Goal: Task Accomplishment & Management: Complete application form

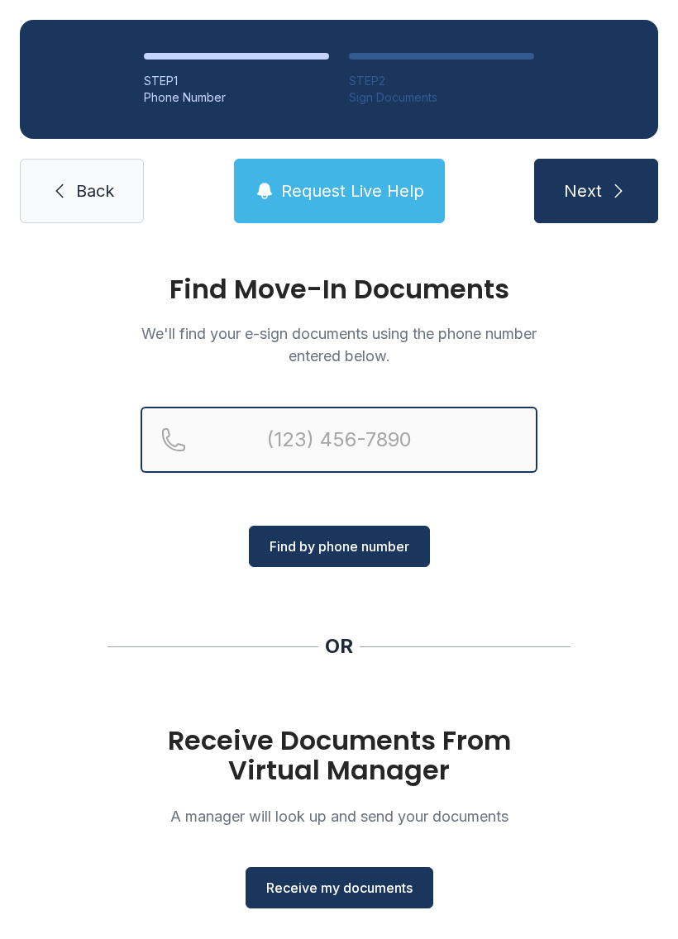
click at [348, 428] on input "Reservation phone number" at bounding box center [339, 440] width 397 height 66
type input "("
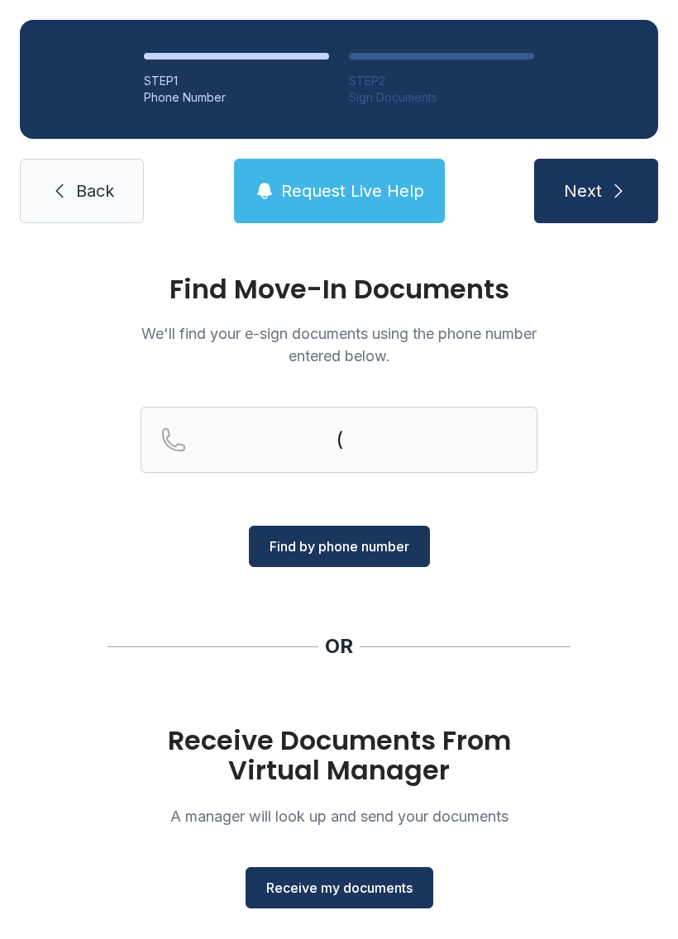
click at [643, 589] on div "Find Move-In Documents We'll find your e-sign documents using the phone number …" at bounding box center [339, 609] width 678 height 732
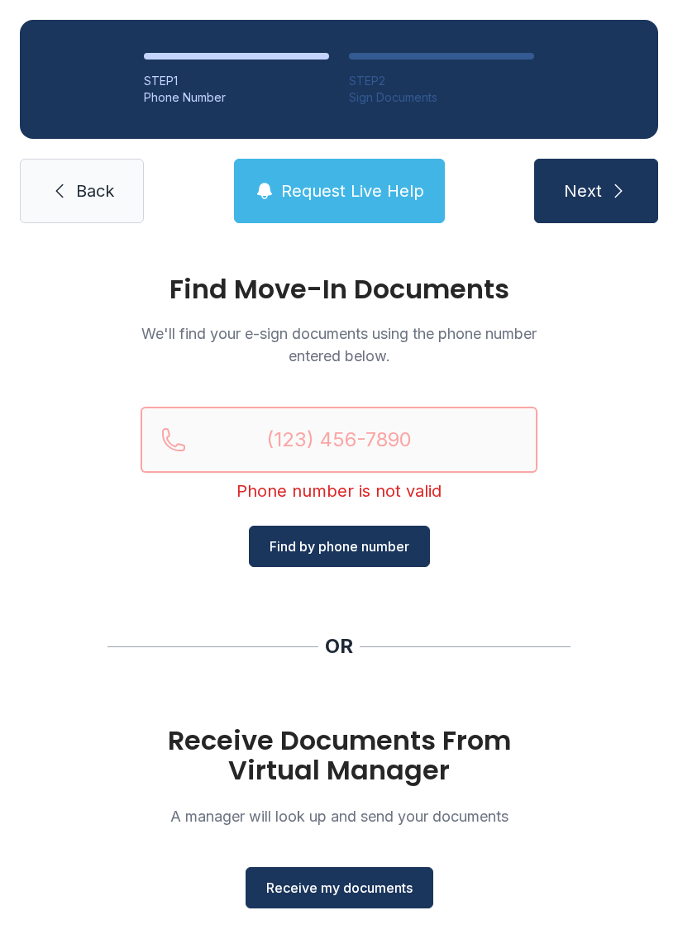
click at [362, 428] on input "Reservation phone number" at bounding box center [339, 440] width 397 height 66
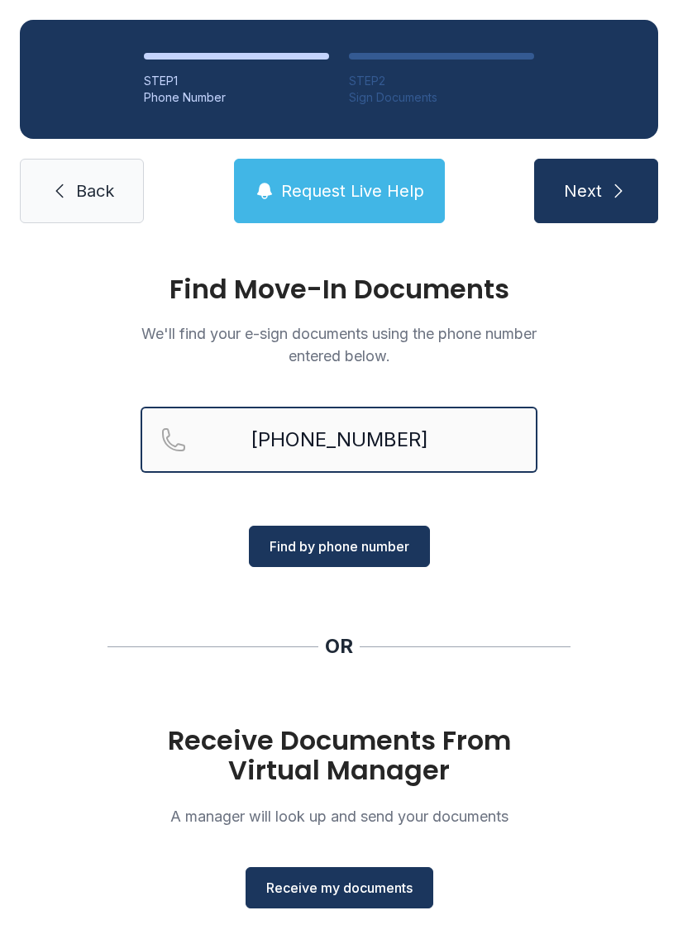
type input "[PHONE_NUMBER]"
click at [356, 547] on span "Find by phone number" at bounding box center [340, 547] width 140 height 20
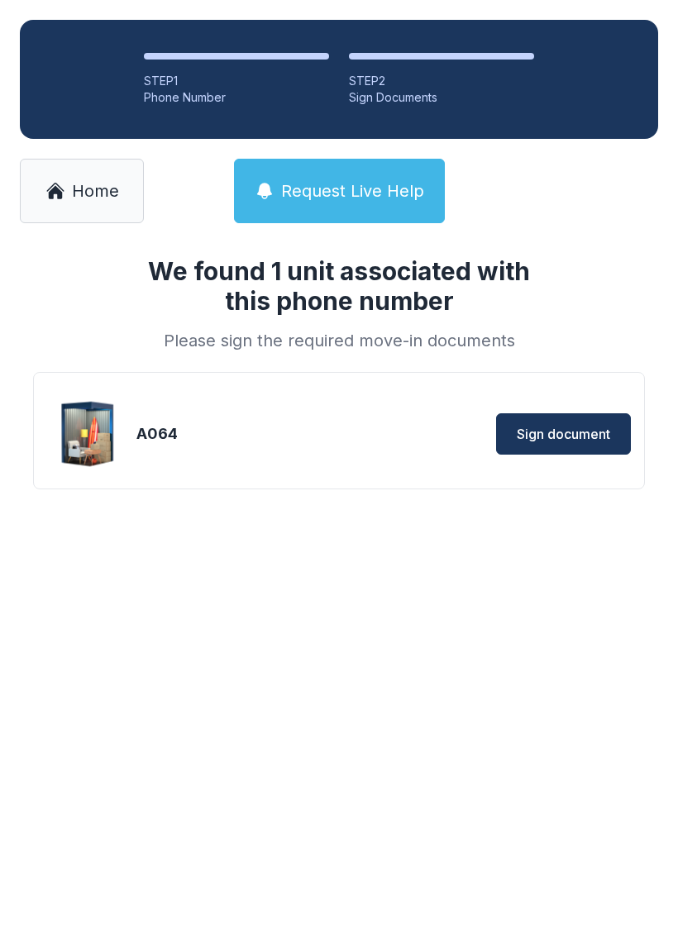
click at [539, 420] on button "Sign document" at bounding box center [563, 433] width 135 height 41
click at [561, 425] on span "Sign document" at bounding box center [563, 434] width 93 height 20
click at [64, 172] on link "Home" at bounding box center [82, 191] width 124 height 64
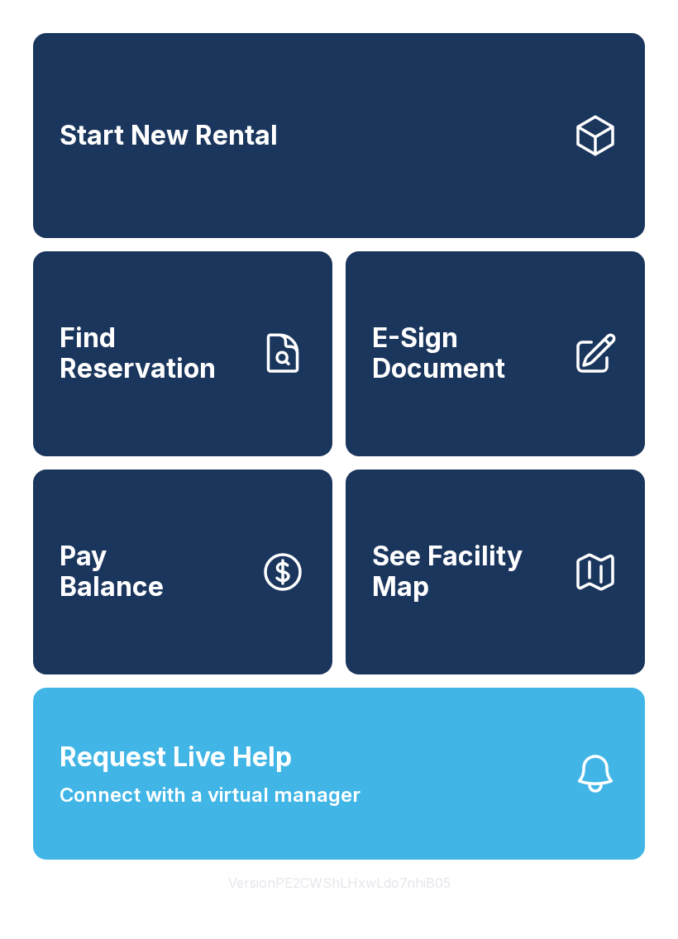
click at [165, 430] on link "Find Reservation" at bounding box center [182, 353] width 299 height 205
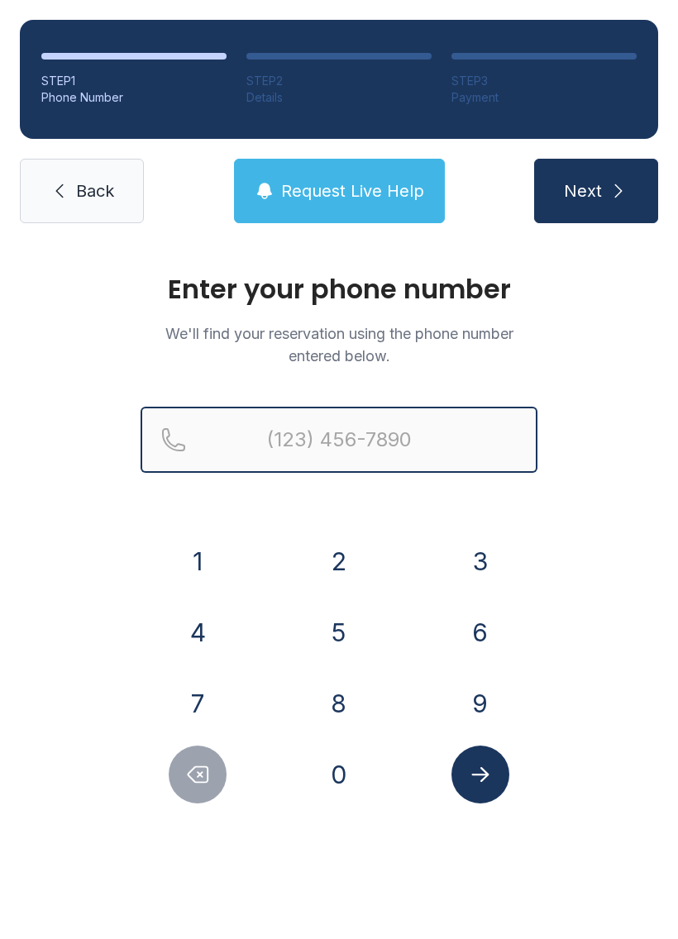
click at [416, 431] on input "Reservation phone number" at bounding box center [339, 440] width 397 height 66
type input "("
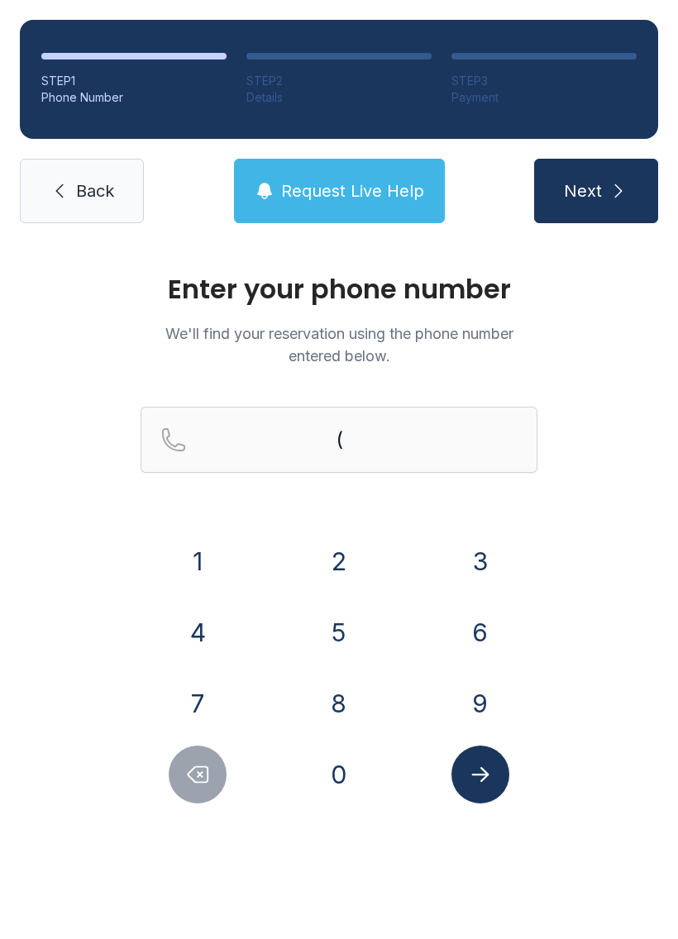
click at [86, 184] on span "Back" at bounding box center [95, 190] width 38 height 23
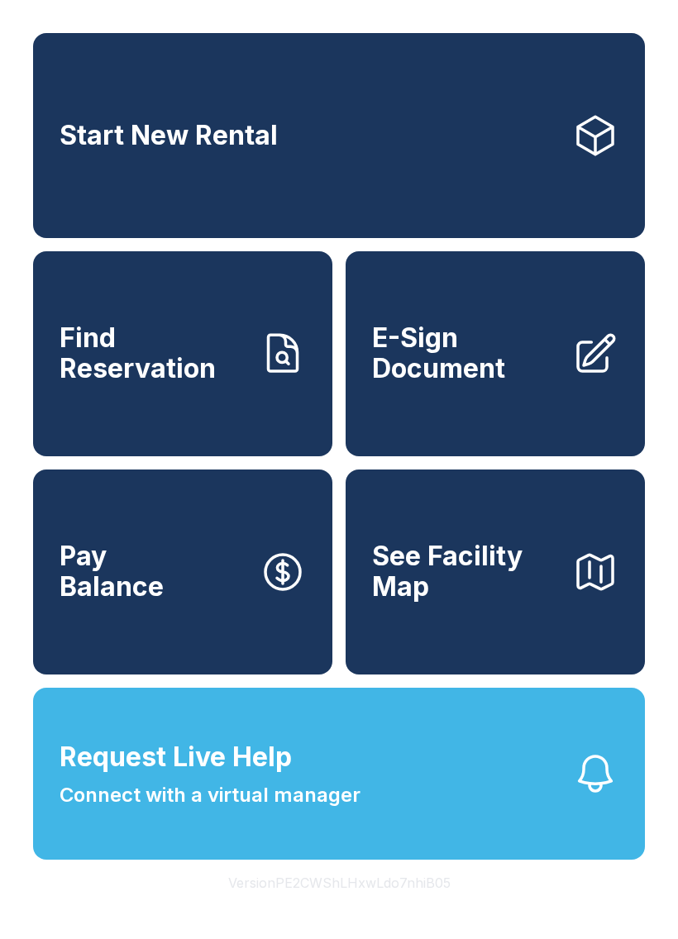
click at [513, 384] on span "E-Sign Document" at bounding box center [465, 353] width 187 height 60
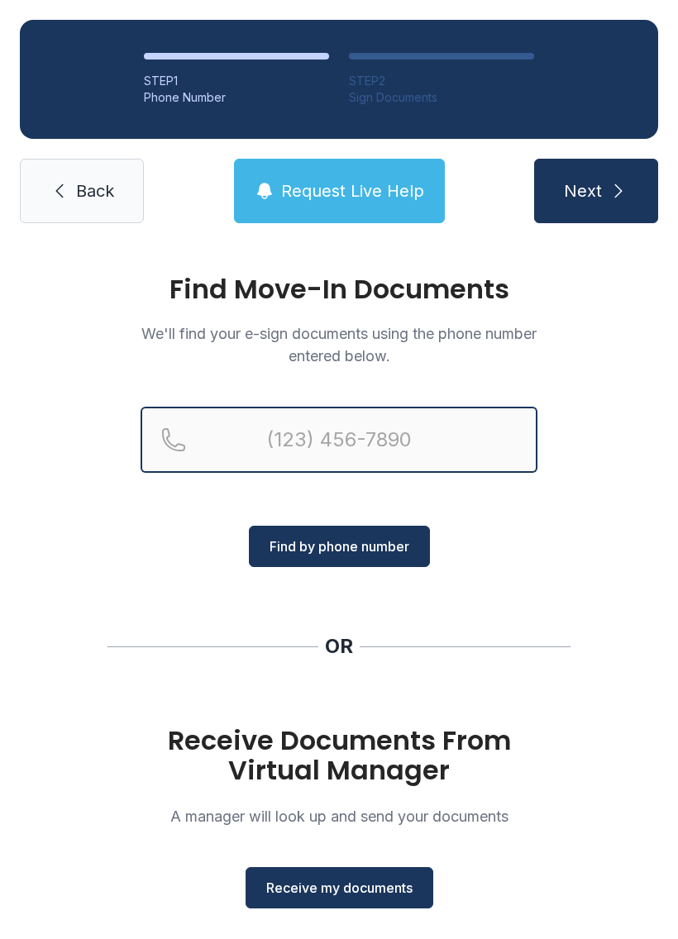
click at [364, 427] on input "Reservation phone number" at bounding box center [339, 440] width 397 height 66
type input "[PHONE_NUMBER]"
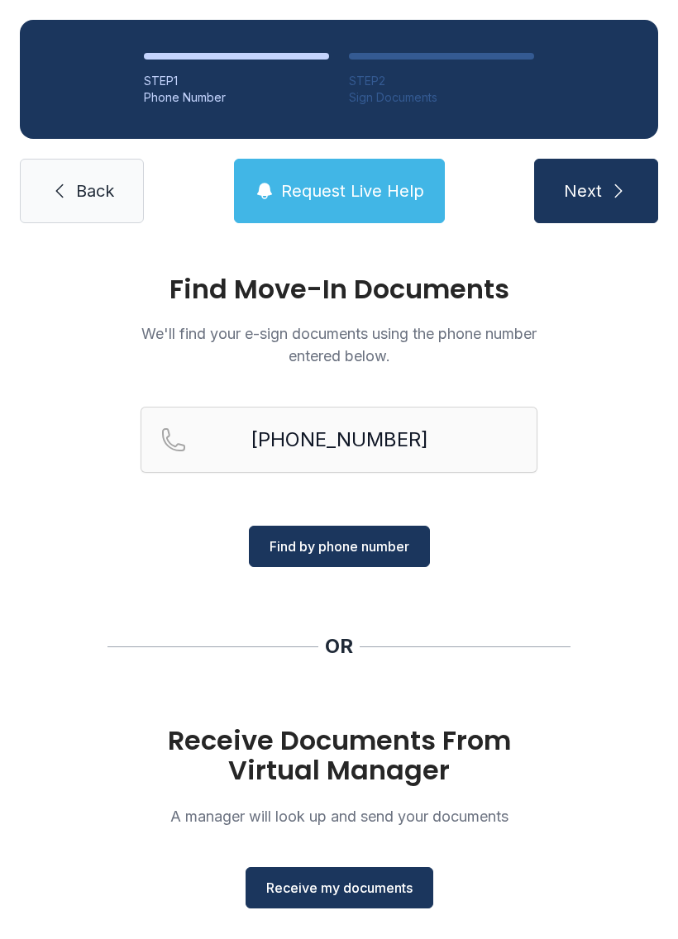
click at [600, 182] on span "Next" at bounding box center [583, 190] width 38 height 23
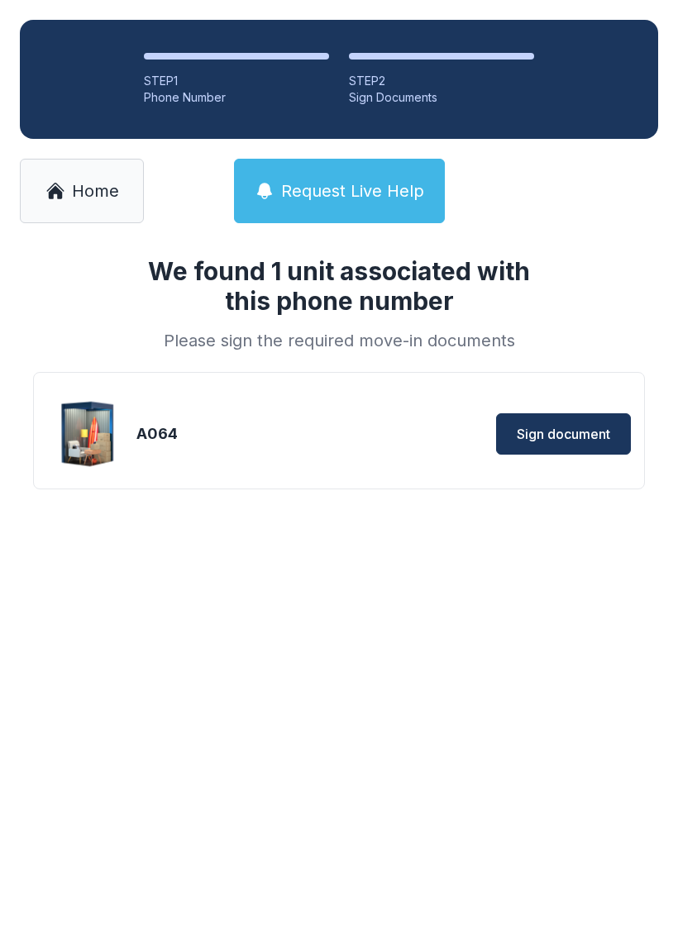
click at [89, 196] on span "Home" at bounding box center [95, 190] width 47 height 23
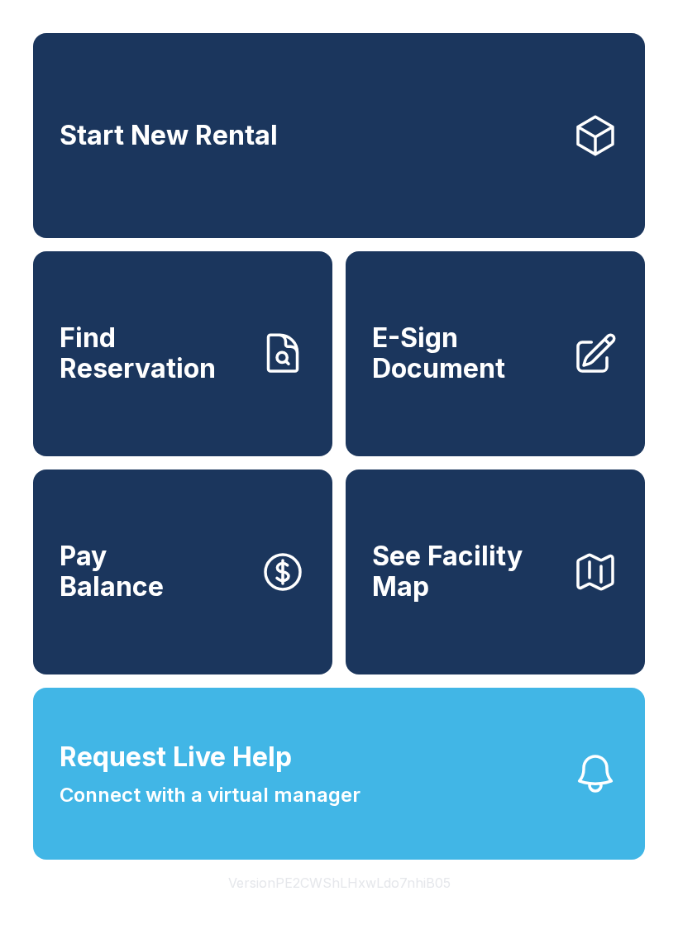
click at [523, 426] on link "E-Sign Document" at bounding box center [495, 353] width 299 height 205
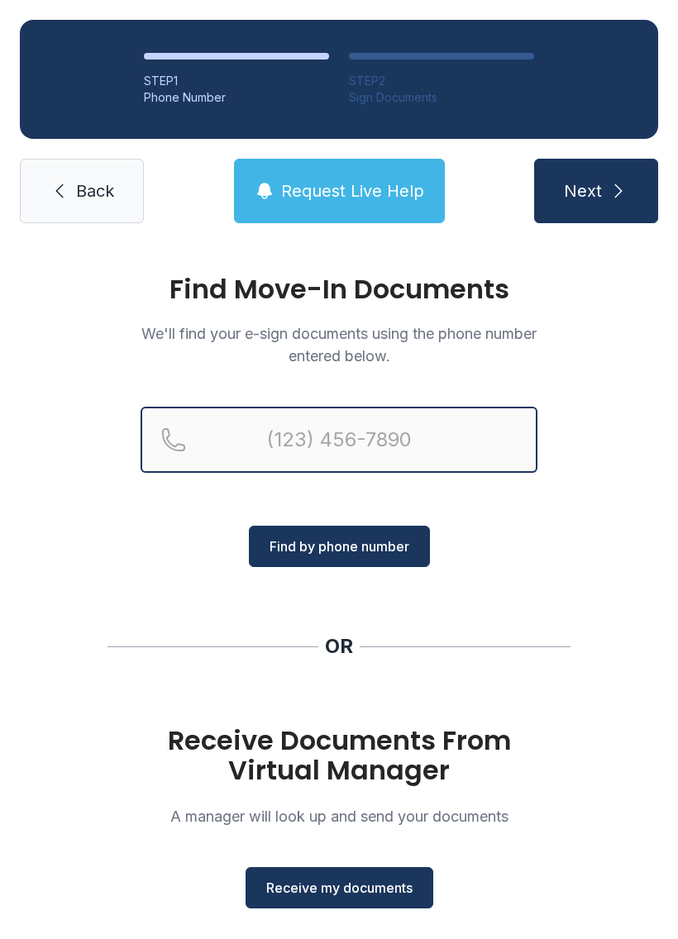
click at [440, 432] on input "Reservation phone number" at bounding box center [339, 440] width 397 height 66
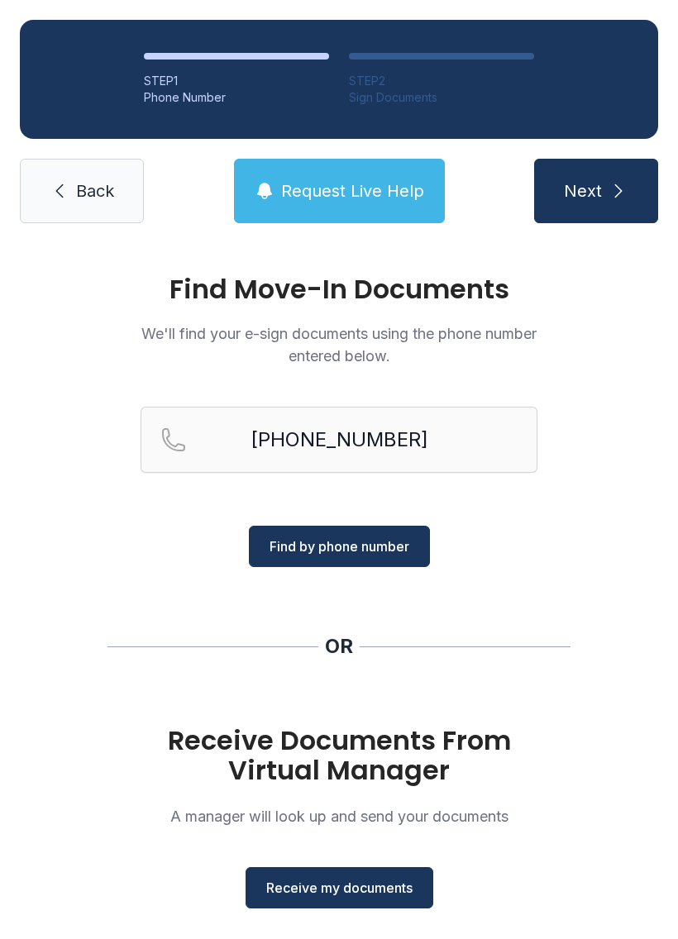
click at [375, 543] on span "Find by phone number" at bounding box center [340, 547] width 140 height 20
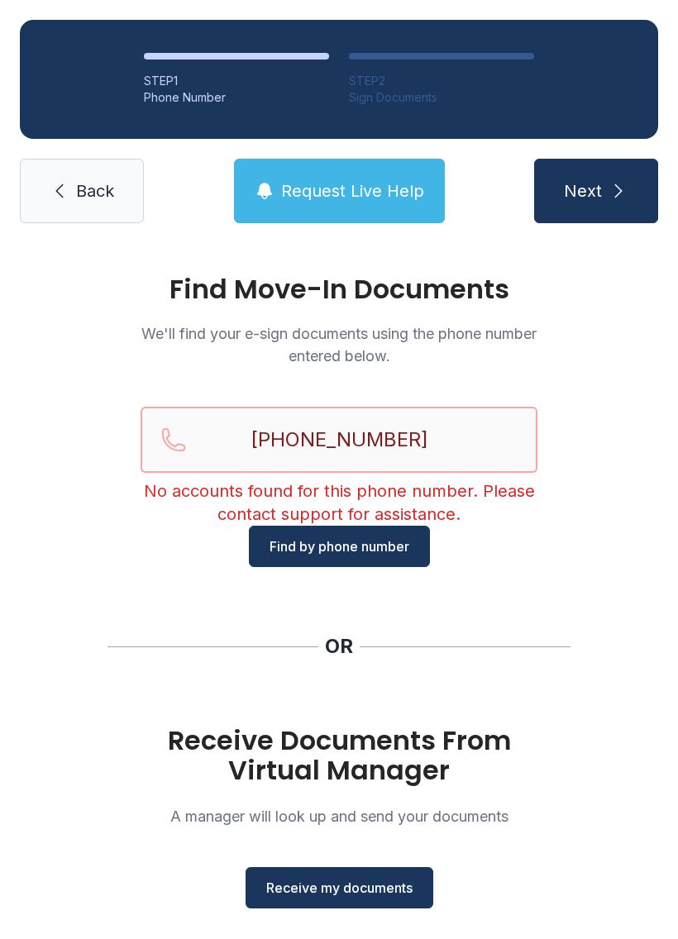
click at [310, 430] on input "[PHONE_NUMBER]" at bounding box center [339, 440] width 397 height 66
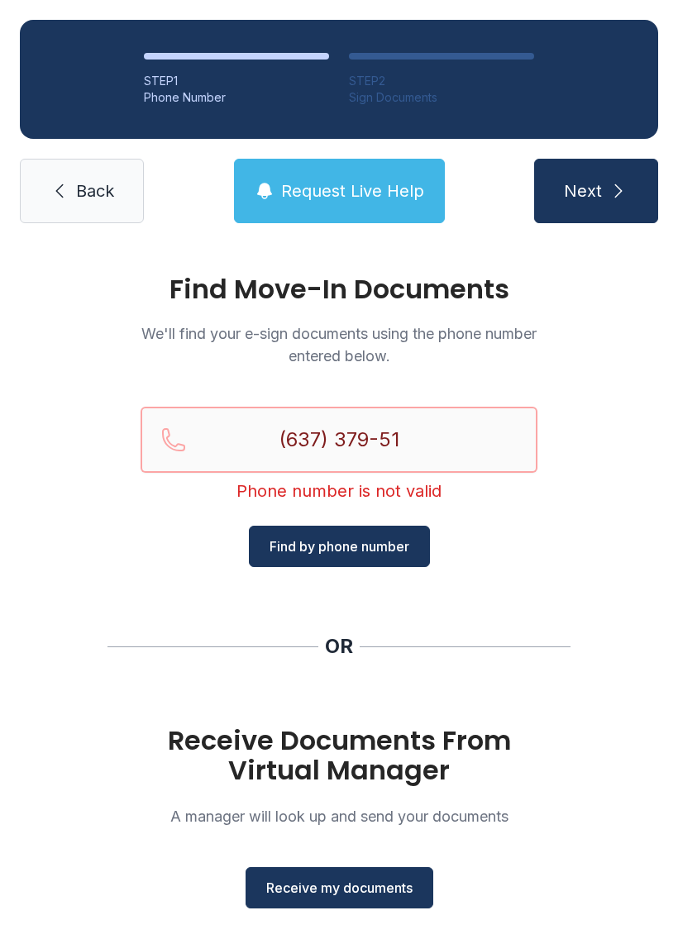
click at [456, 421] on input "(637) 379-51" at bounding box center [339, 440] width 397 height 66
click at [358, 417] on input "(637) 379-51" at bounding box center [339, 440] width 397 height 66
click at [448, 428] on input "(637) 379-51" at bounding box center [339, 440] width 397 height 66
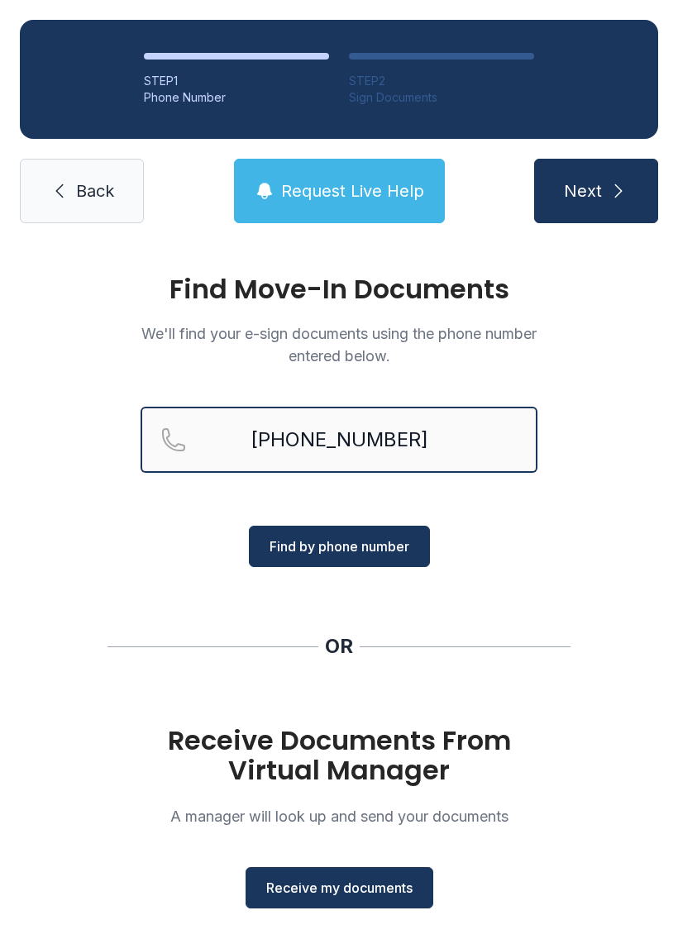
type input "[PHONE_NUMBER]"
click at [389, 537] on span "Find by phone number" at bounding box center [340, 547] width 140 height 20
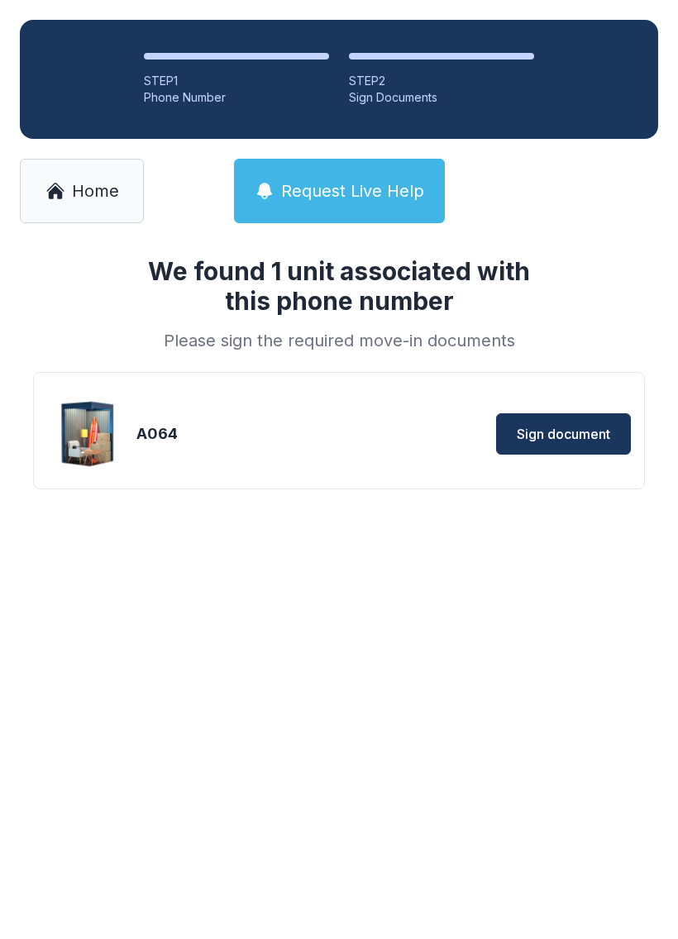
click at [565, 434] on span "Sign document" at bounding box center [563, 434] width 93 height 20
click at [546, 446] on button "Sign document" at bounding box center [563, 433] width 135 height 41
click at [313, 437] on div "A064" at bounding box center [235, 433] width 198 height 23
click at [599, 425] on span "Sign document" at bounding box center [563, 434] width 93 height 20
click at [578, 426] on span "Sign document" at bounding box center [563, 434] width 93 height 20
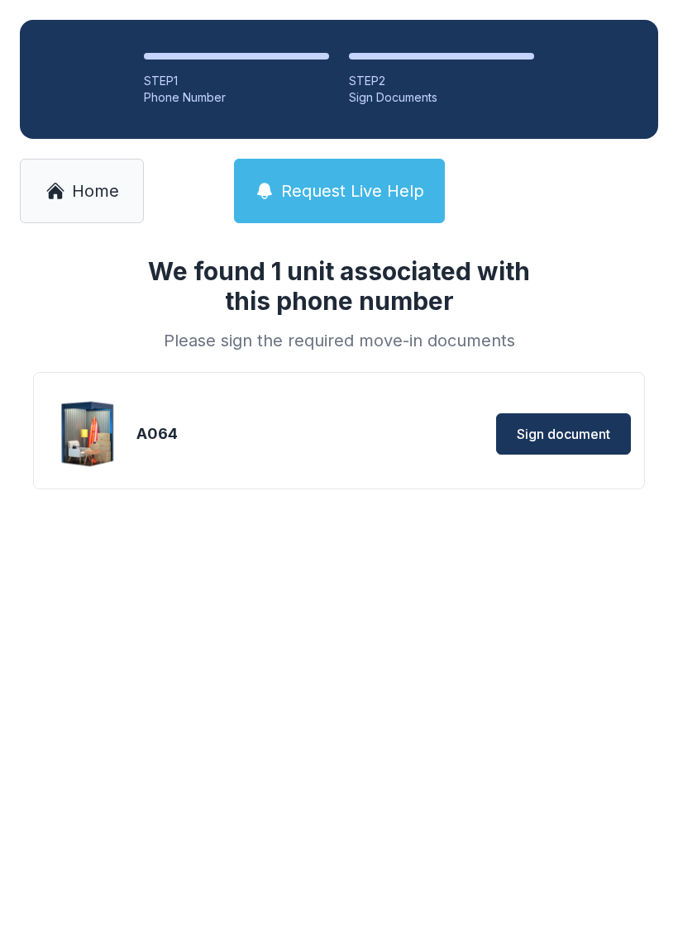
click at [63, 187] on icon at bounding box center [55, 191] width 20 height 20
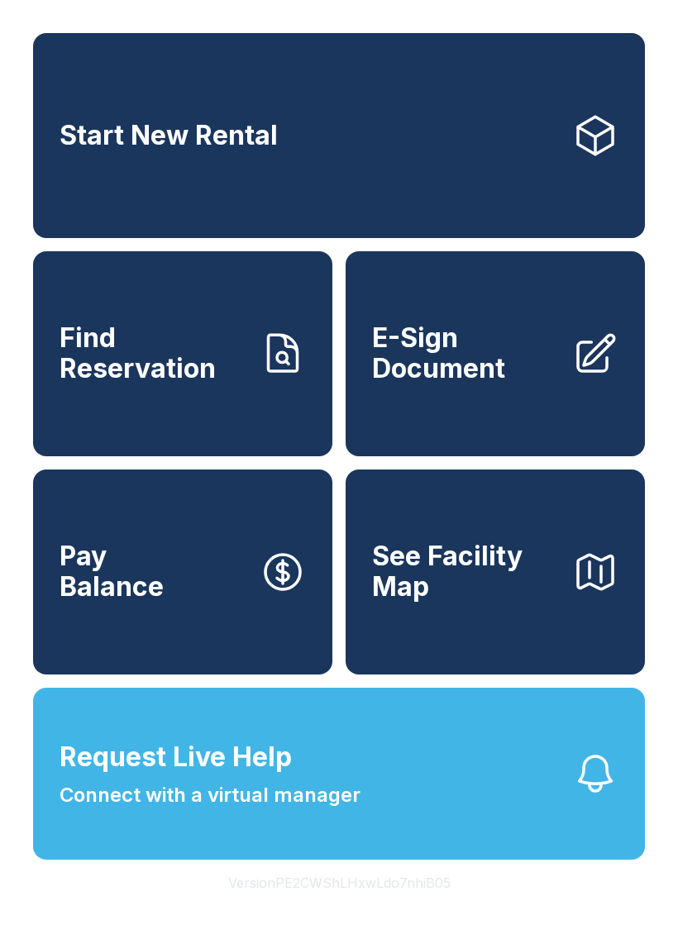
click at [217, 438] on link "Find Reservation" at bounding box center [182, 353] width 299 height 205
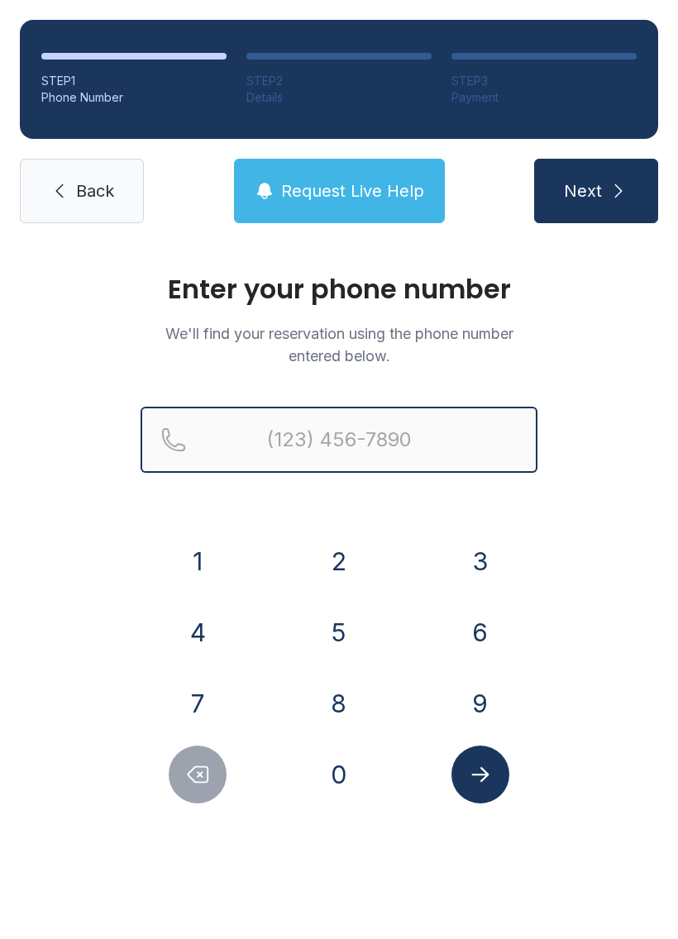
click at [338, 432] on input "Reservation phone number" at bounding box center [339, 440] width 397 height 66
type input "("
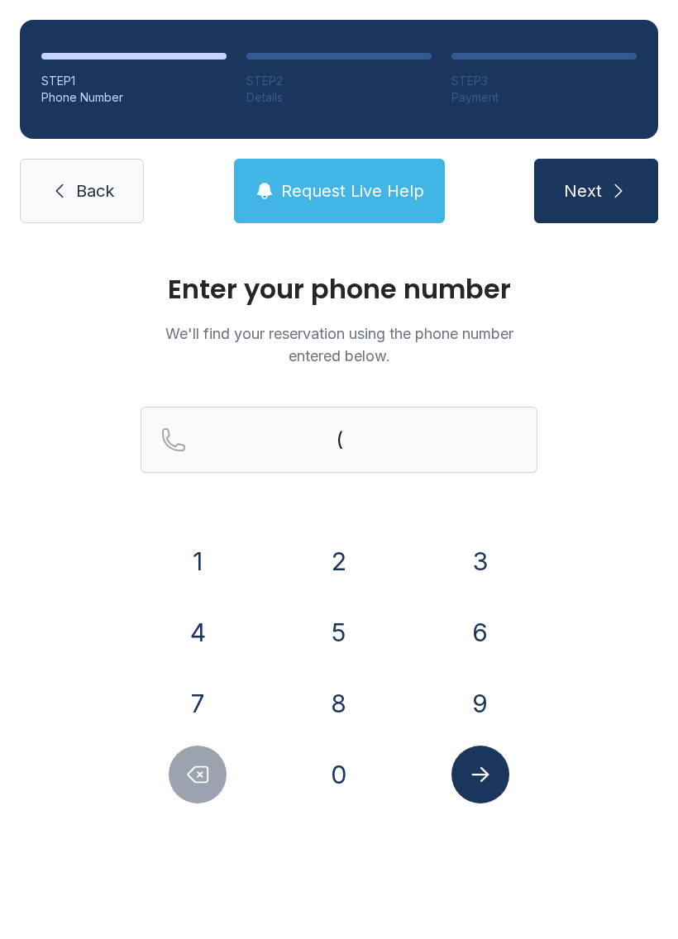
click at [501, 606] on div "6" at bounding box center [479, 633] width 115 height 58
click at [490, 613] on button "6" at bounding box center [480, 633] width 58 height 58
click at [353, 766] on button "0" at bounding box center [339, 775] width 58 height 58
click at [334, 557] on button "2" at bounding box center [339, 561] width 58 height 58
click at [495, 546] on button "3" at bounding box center [480, 561] width 58 height 58
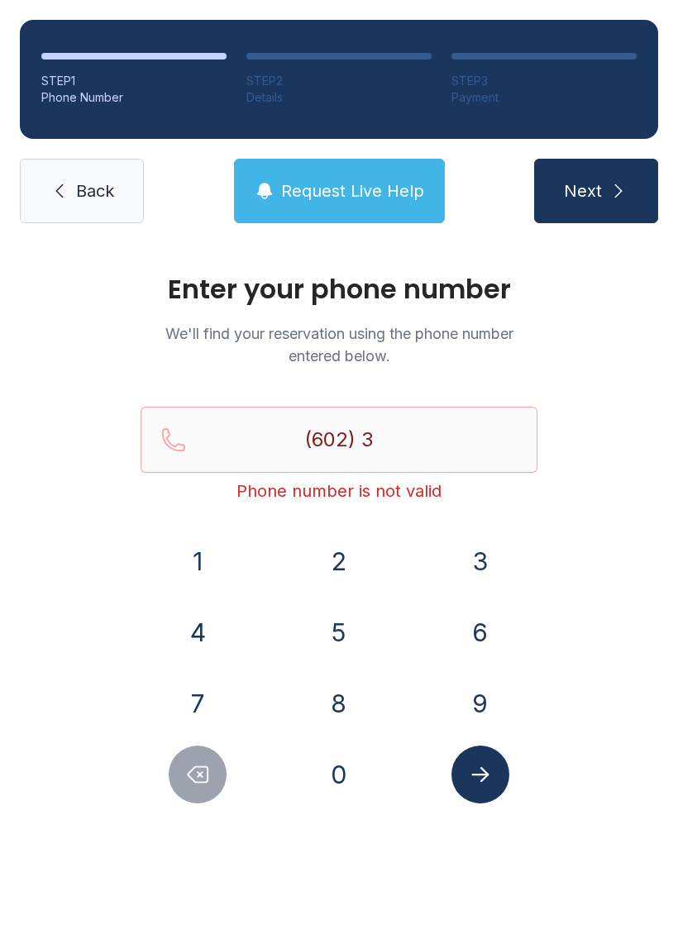
click at [217, 705] on button "7" at bounding box center [198, 704] width 58 height 58
click at [496, 537] on button "3" at bounding box center [480, 561] width 58 height 58
click at [217, 696] on button "7" at bounding box center [198, 704] width 58 height 58
click at [480, 690] on button "9" at bounding box center [480, 704] width 58 height 58
click at [341, 624] on button "5" at bounding box center [339, 633] width 58 height 58
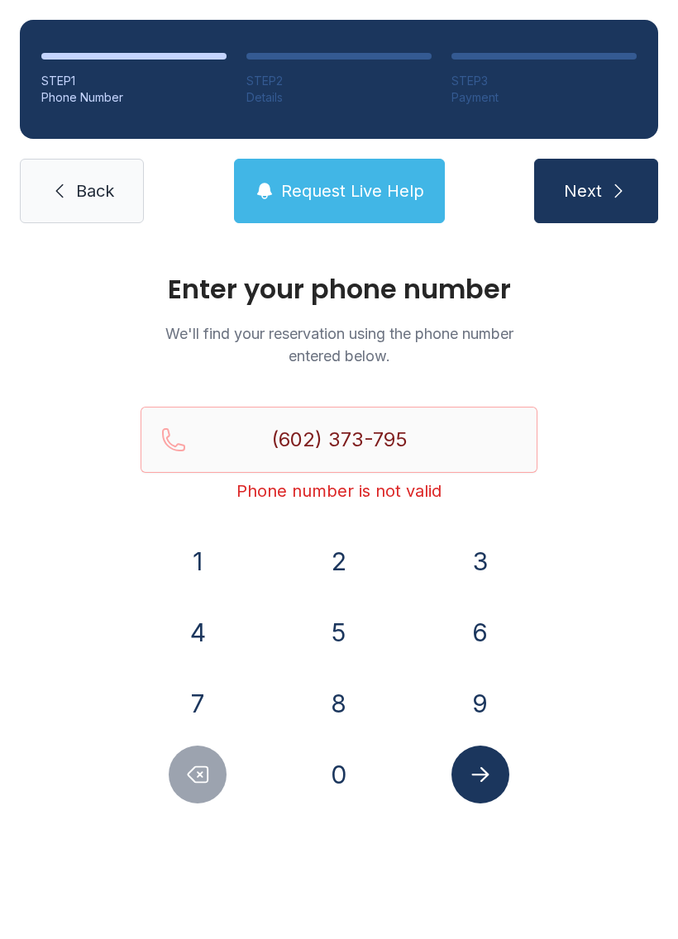
click at [198, 550] on button "1" at bounding box center [198, 561] width 58 height 58
type input "[PHONE_NUMBER]"
click at [493, 775] on button "Submit lookup form" at bounding box center [480, 775] width 58 height 58
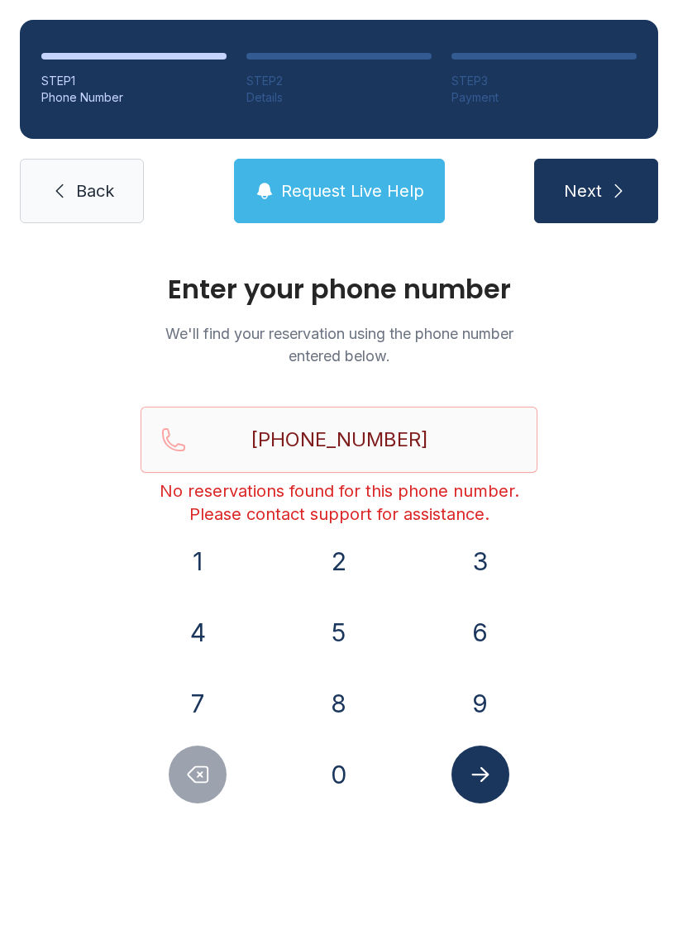
click at [74, 207] on link "Back" at bounding box center [82, 191] width 124 height 64
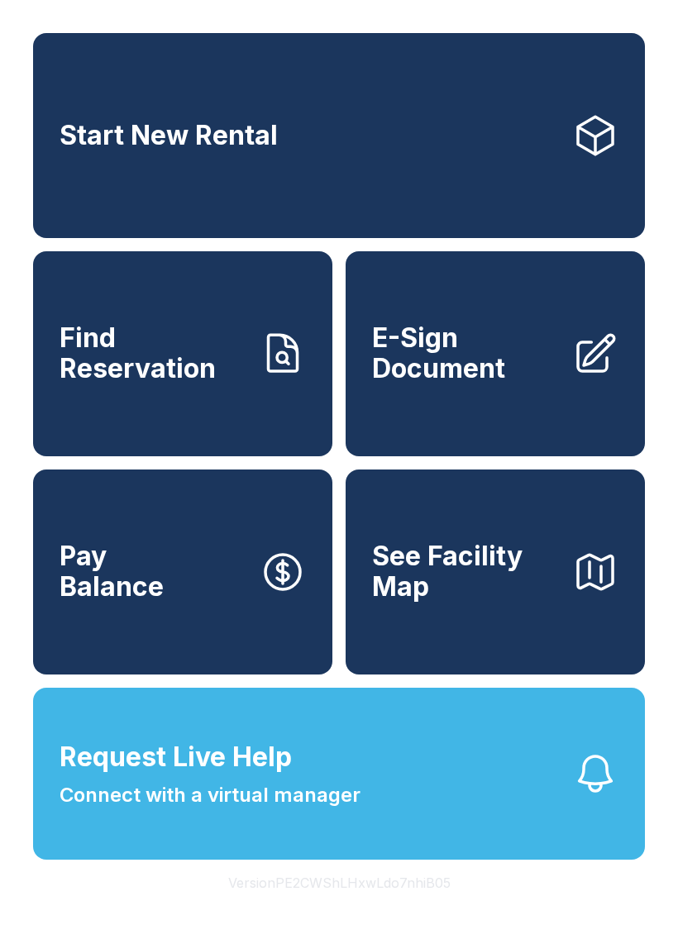
click at [625, 803] on button "Request Live Help Connect with a virtual manager" at bounding box center [339, 774] width 612 height 172
